Goal: Information Seeking & Learning: Learn about a topic

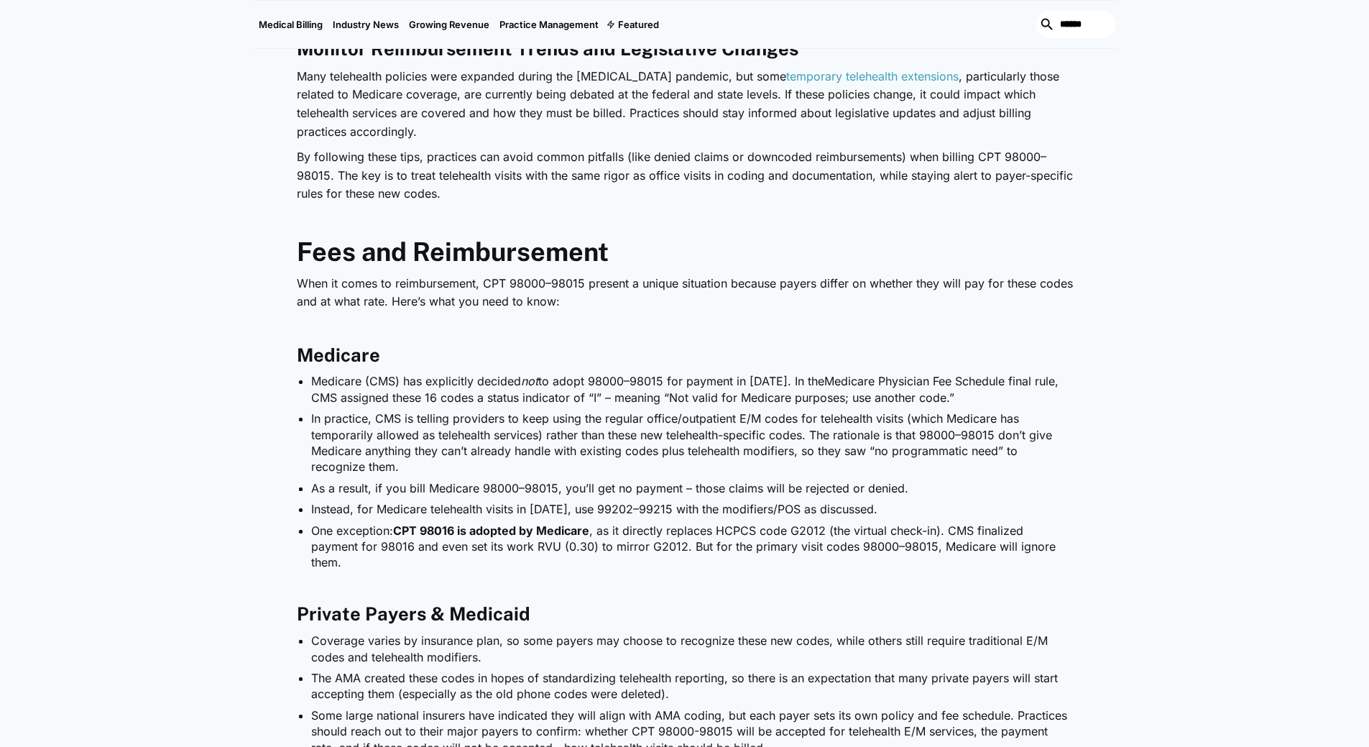
scroll to position [2461, 0]
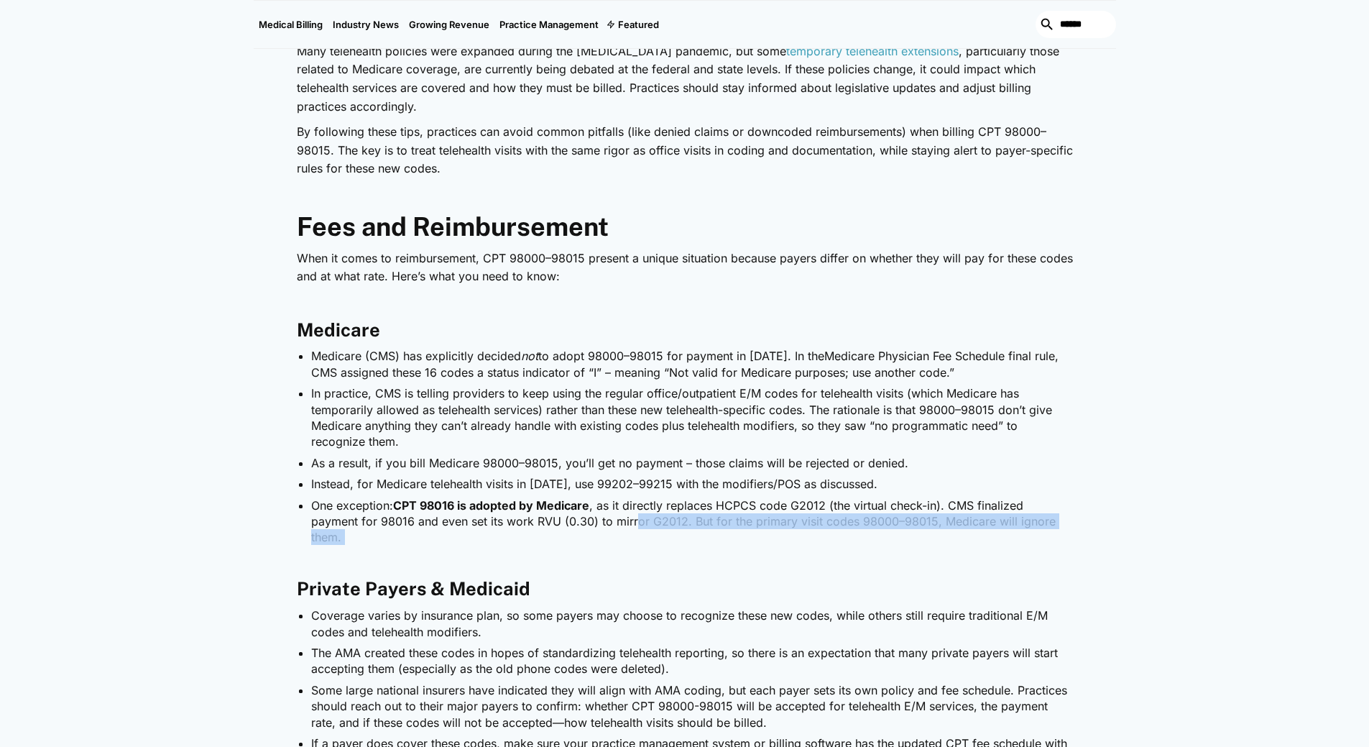
click at [587, 515] on li "One exception: CPT 98016 is adopted by Medicare , as it directly replaces HCPCS…" at bounding box center [692, 521] width 762 height 48
click at [507, 518] on li "One exception: CPT 98016 is adopted by Medicare , as it directly replaces HCPCS…" at bounding box center [692, 521] width 762 height 48
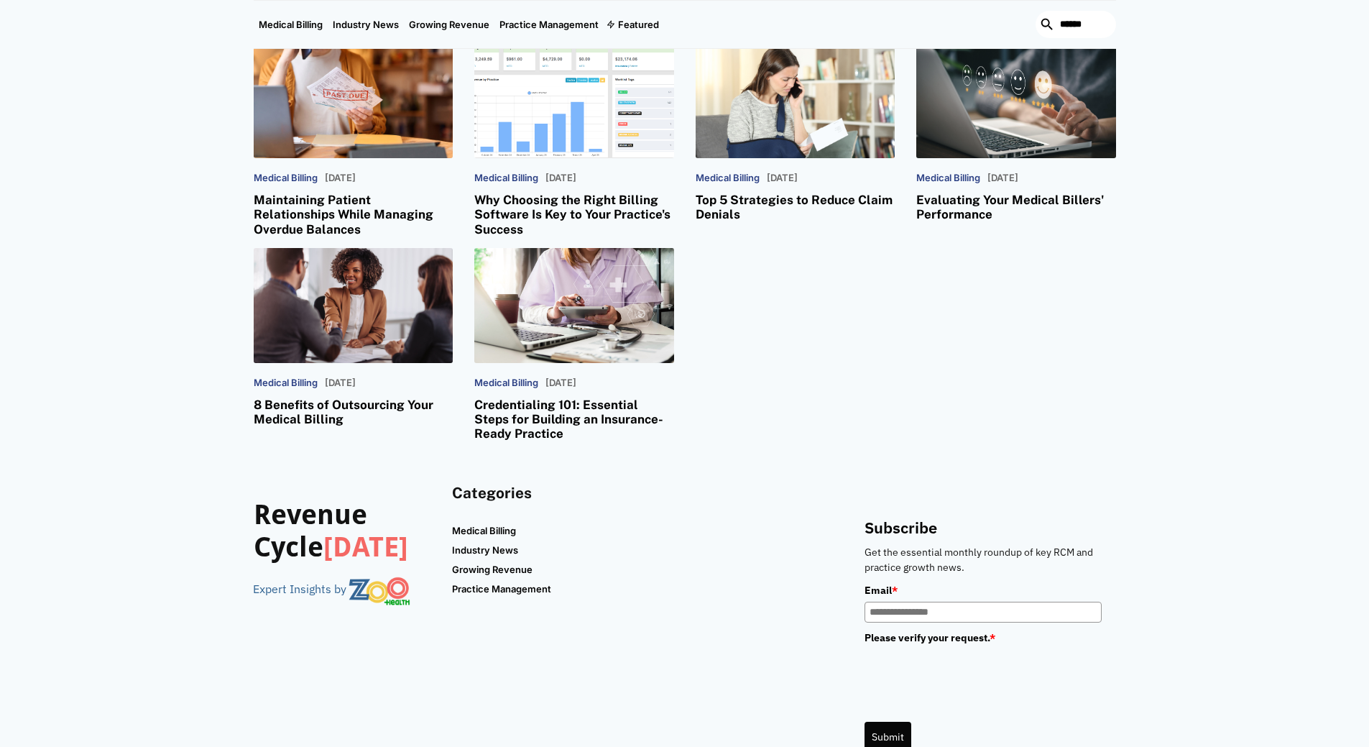
scroll to position [4402, 0]
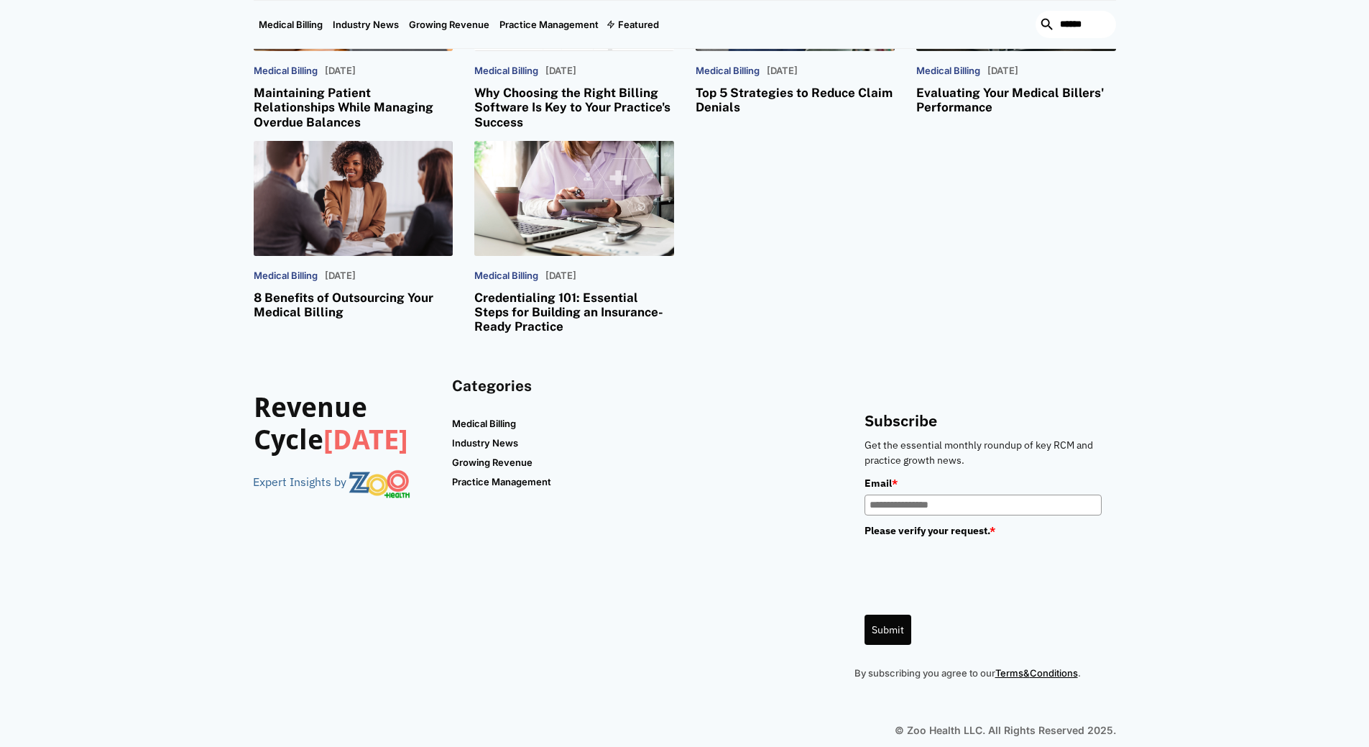
click at [1201, 545] on div "Revenue Cycle [DATE] Expert Insights by Categories Medical Billing Industry New…" at bounding box center [684, 546] width 1369 height 425
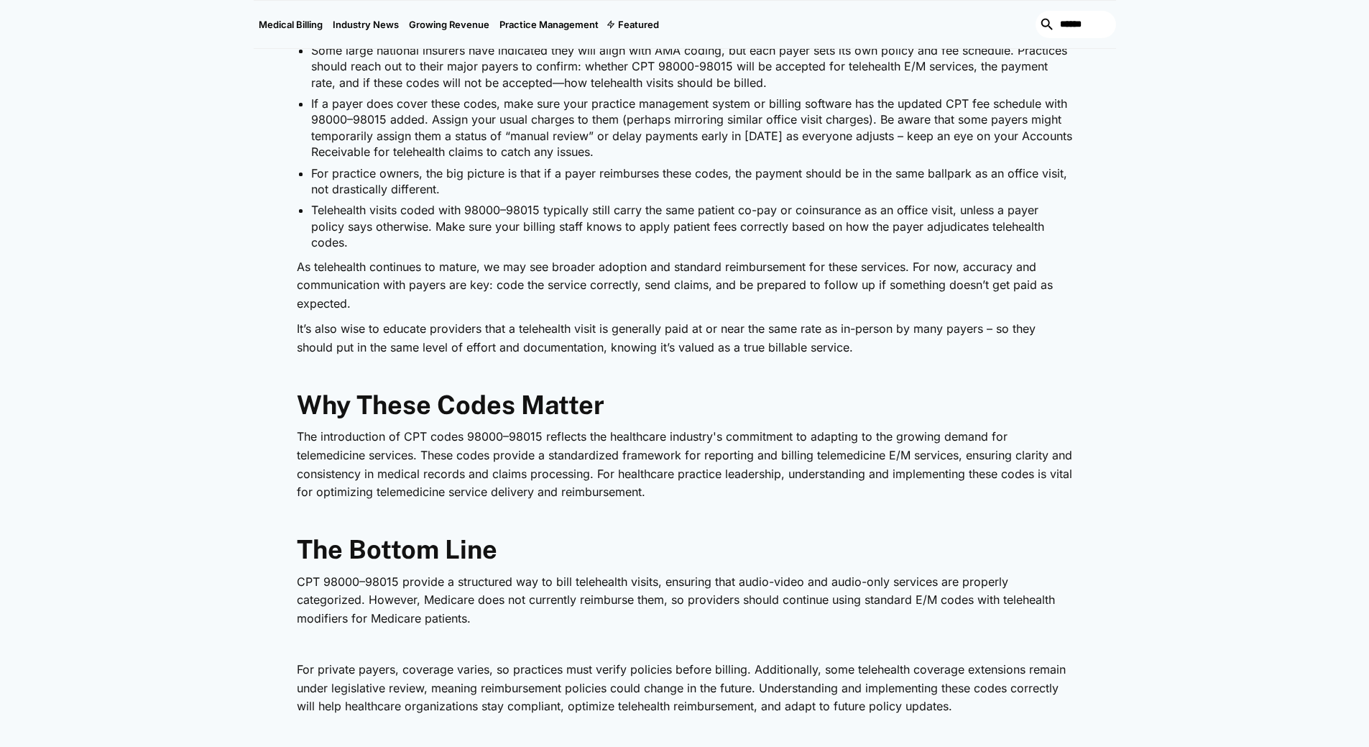
scroll to position [2893, 0]
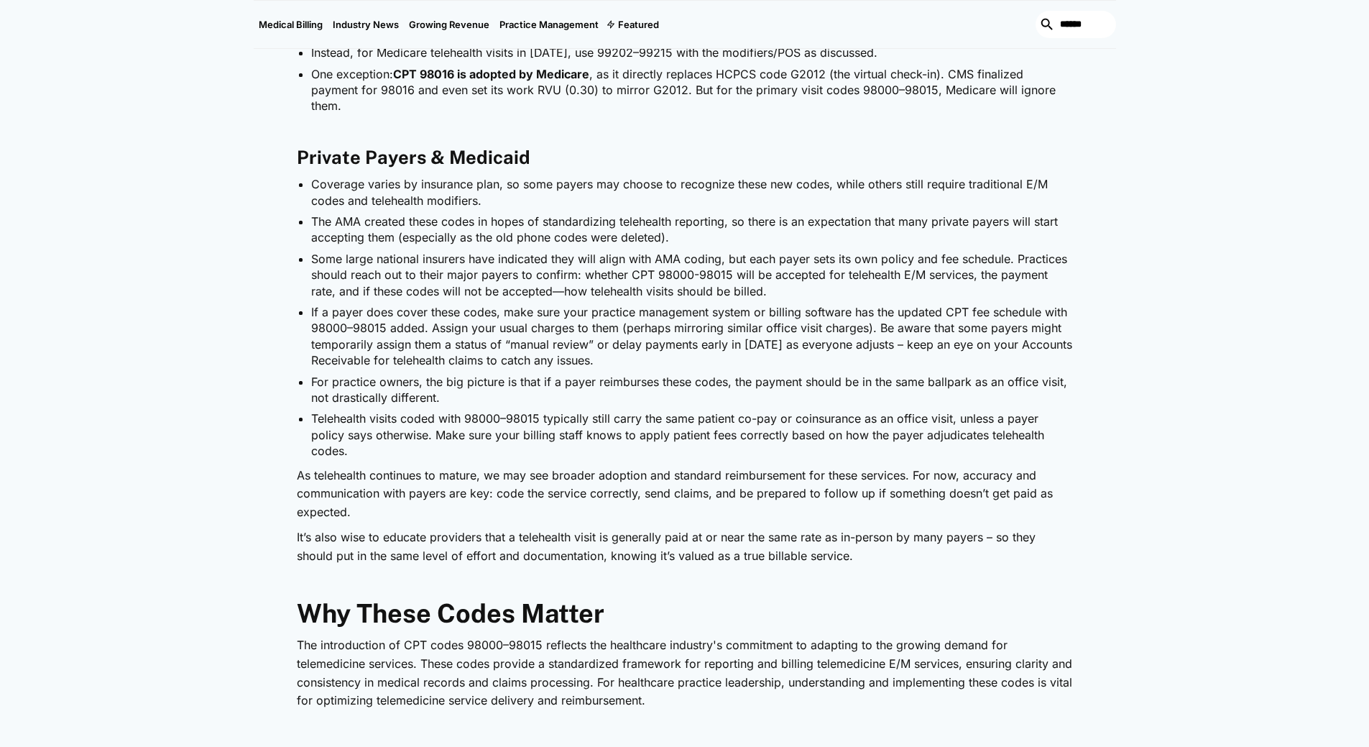
click at [878, 339] on li "If a payer does cover these codes, make sure your practice management system or…" at bounding box center [692, 336] width 762 height 65
click at [666, 318] on li "If a payer does cover these codes, make sure your practice management system or…" at bounding box center [692, 336] width 762 height 65
click at [689, 304] on li "If a payer does cover these codes, make sure your practice management system or…" at bounding box center [692, 336] width 762 height 65
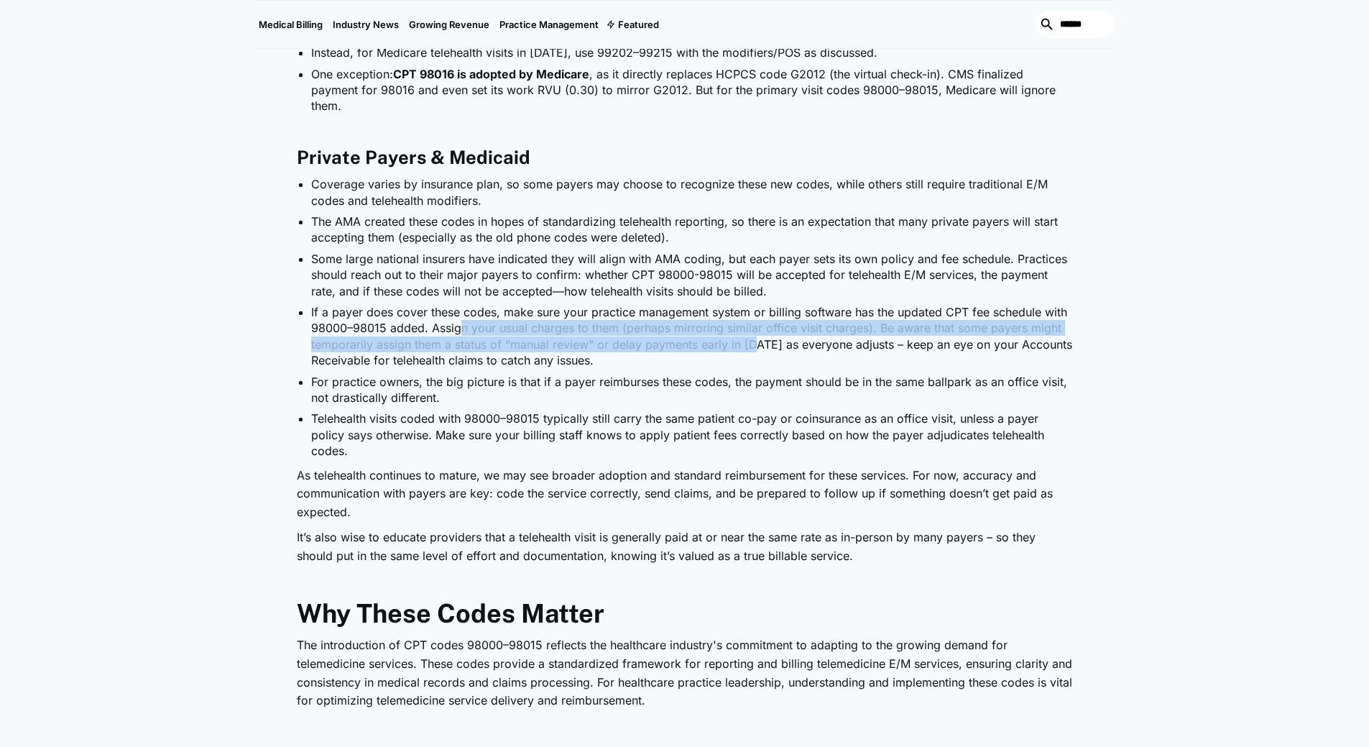
drag, startPoint x: 758, startPoint y: 336, endPoint x: 456, endPoint y: 321, distance: 303.0
click at [456, 321] on li "If a payer does cover these codes, make sure your practice management system or…" at bounding box center [692, 336] width 762 height 65
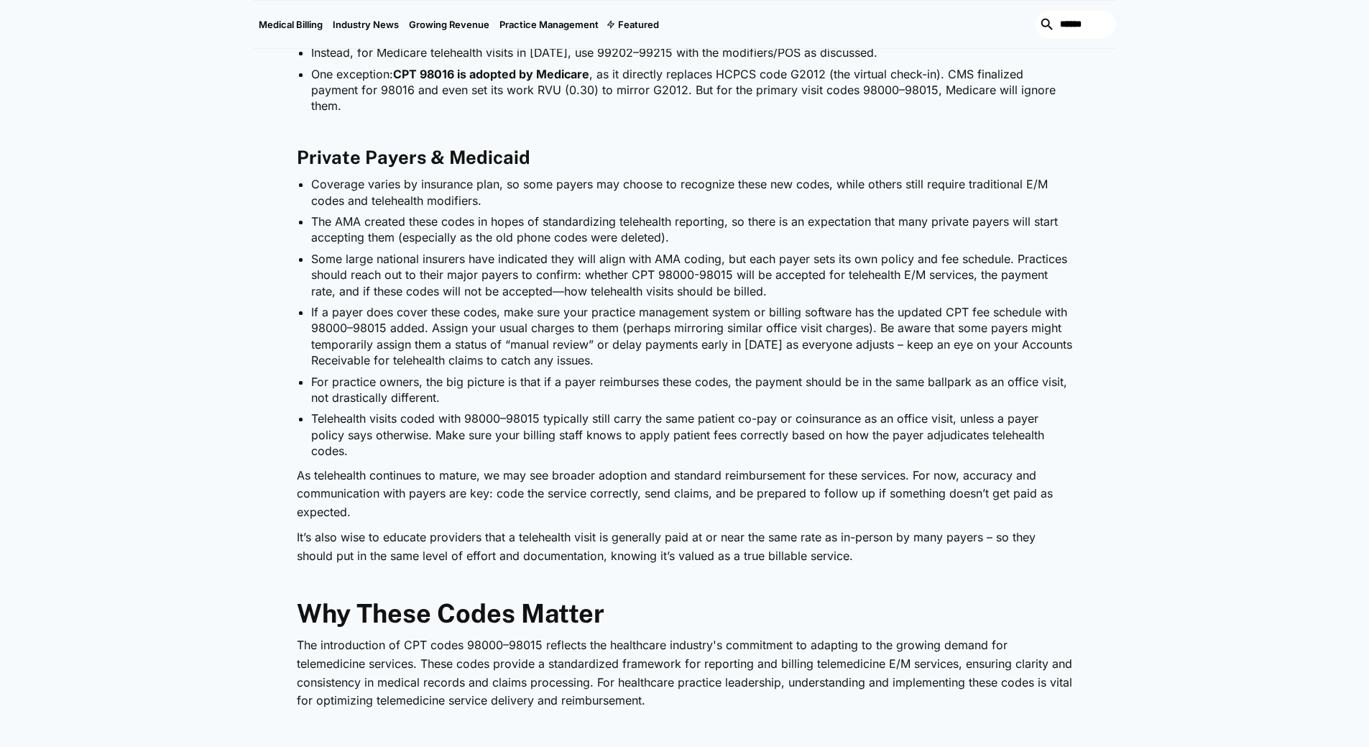
click at [554, 344] on li "If a payer does cover these codes, make sure your practice management system or…" at bounding box center [692, 336] width 762 height 65
drag, startPoint x: 622, startPoint y: 405, endPoint x: 610, endPoint y: 405, distance: 12.2
click at [620, 410] on li "Telehealth visits coded with 98000–98015 typically still carry the same patient…" at bounding box center [692, 434] width 762 height 48
